Goal: Communication & Community: Share content

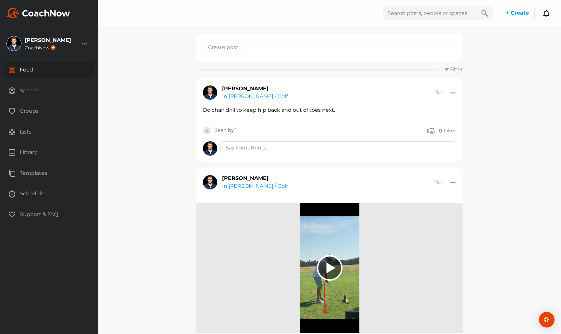
click at [29, 84] on div "Spaces" at bounding box center [49, 90] width 91 height 16
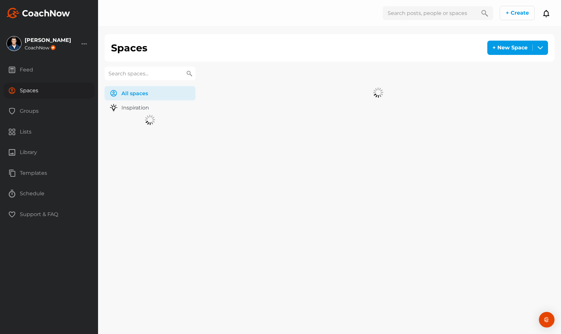
click at [161, 73] on input "text" at bounding box center [149, 74] width 91 height 14
type input "[PERSON_NAME]"
drag, startPoint x: 171, startPoint y: 73, endPoint x: 239, endPoint y: 105, distance: 75.3
click at [252, 85] on div "[PERSON_NAME] Golf" at bounding box center [259, 83] width 46 height 21
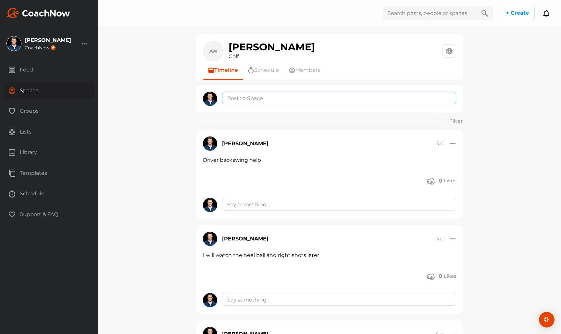
drag, startPoint x: 267, startPoint y: 100, endPoint x: 245, endPoint y: 131, distance: 38.1
click at [267, 100] on textarea at bounding box center [339, 98] width 234 height 13
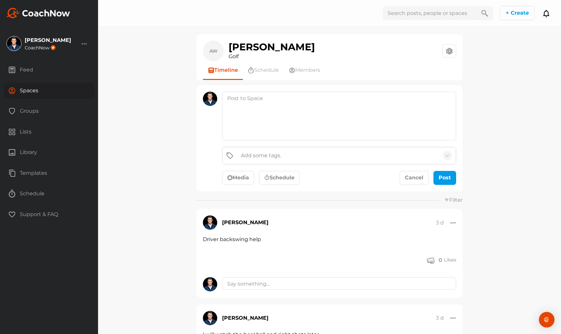
click at [238, 155] on div "Add some tags." at bounding box center [338, 155] width 201 height 17
click at [188, 172] on div "AW [PERSON_NAME] Golf Space Settings Your Notifications Timeline Schedule Membe…" at bounding box center [329, 167] width 463 height 334
click at [225, 177] on div "No options" at bounding box center [338, 174] width 233 height 13
click at [238, 188] on div "Add some tags. Media Schedule Cancel Post" at bounding box center [329, 138] width 266 height 106
drag, startPoint x: 239, startPoint y: 180, endPoint x: 250, endPoint y: 143, distance: 38.6
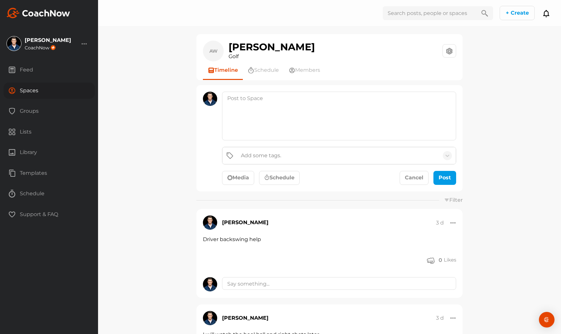
click at [239, 180] on button "Media" at bounding box center [238, 178] width 32 height 14
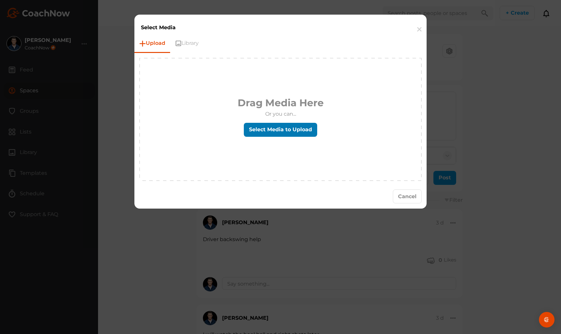
click at [256, 124] on label "Select Media to Upload" at bounding box center [280, 130] width 73 height 14
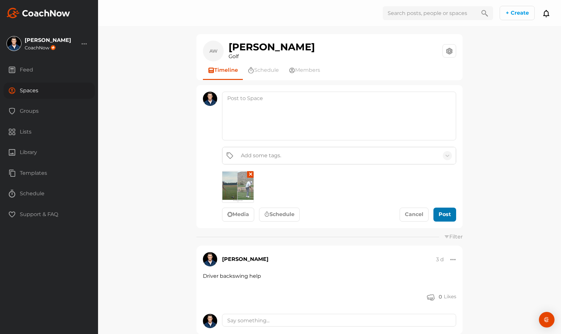
click at [453, 222] on div "Add some tags. ✕ Media Schedule Cancel Post" at bounding box center [329, 156] width 266 height 143
click at [453, 216] on button "Post" at bounding box center [444, 214] width 23 height 14
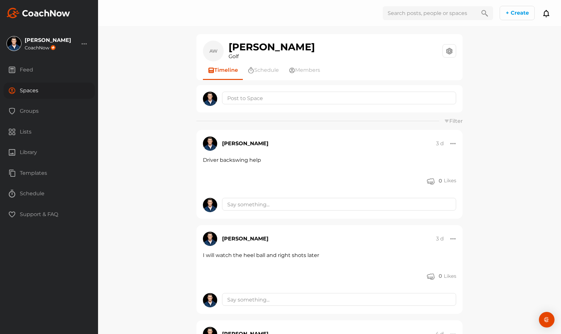
scroll to position [0, 0]
